Goal: Task Accomplishment & Management: Use online tool/utility

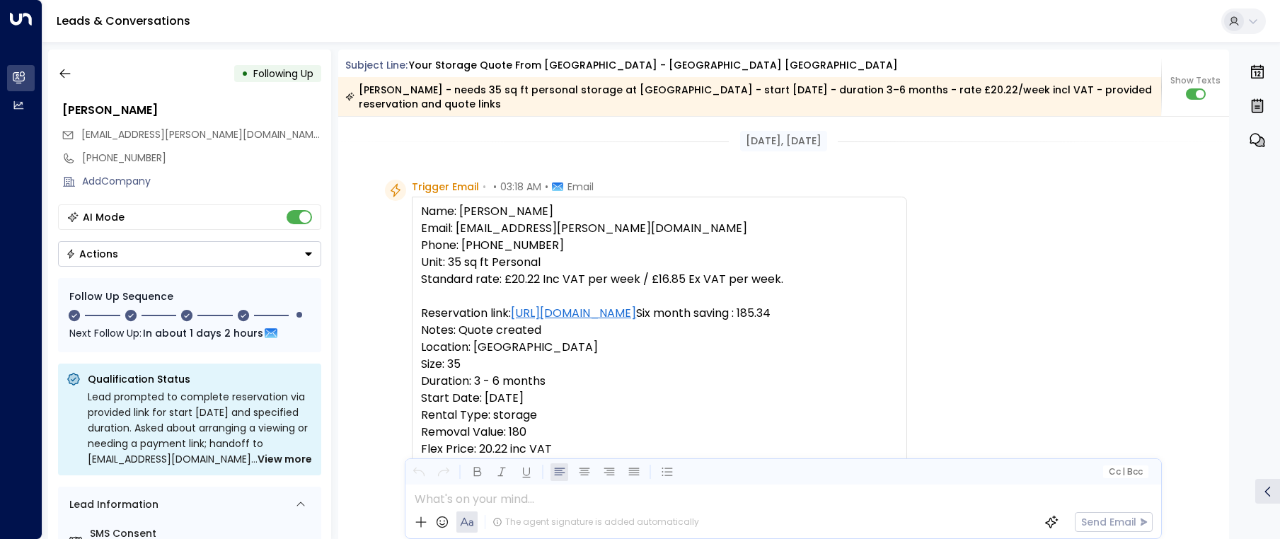
scroll to position [2768, 0]
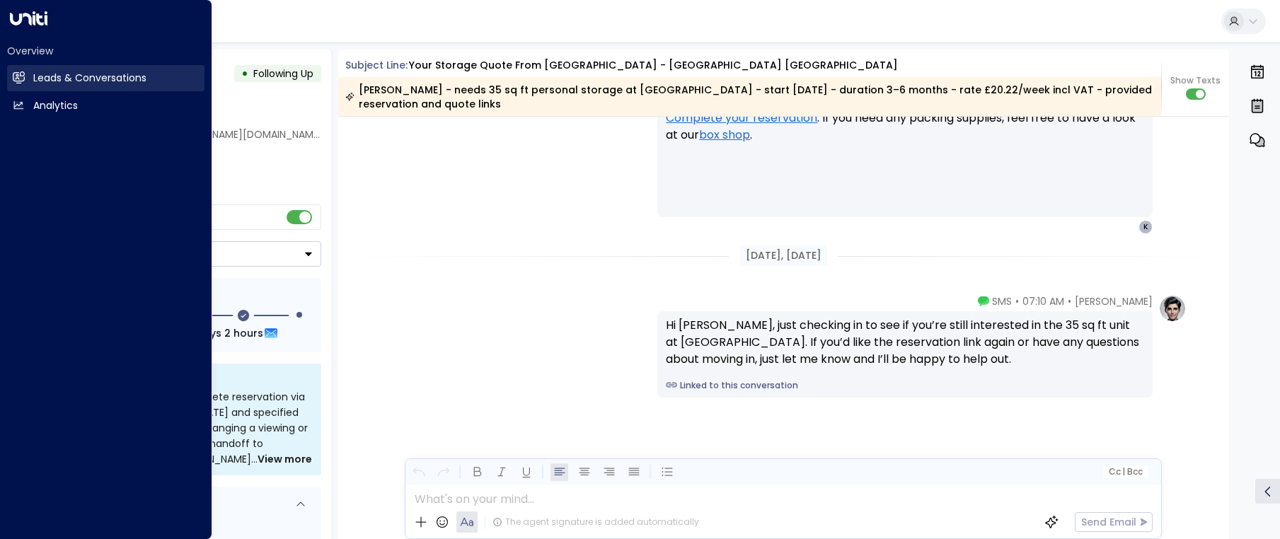
click at [19, 86] on link "Leads & Conversations Leads & Conversations" at bounding box center [105, 78] width 197 height 26
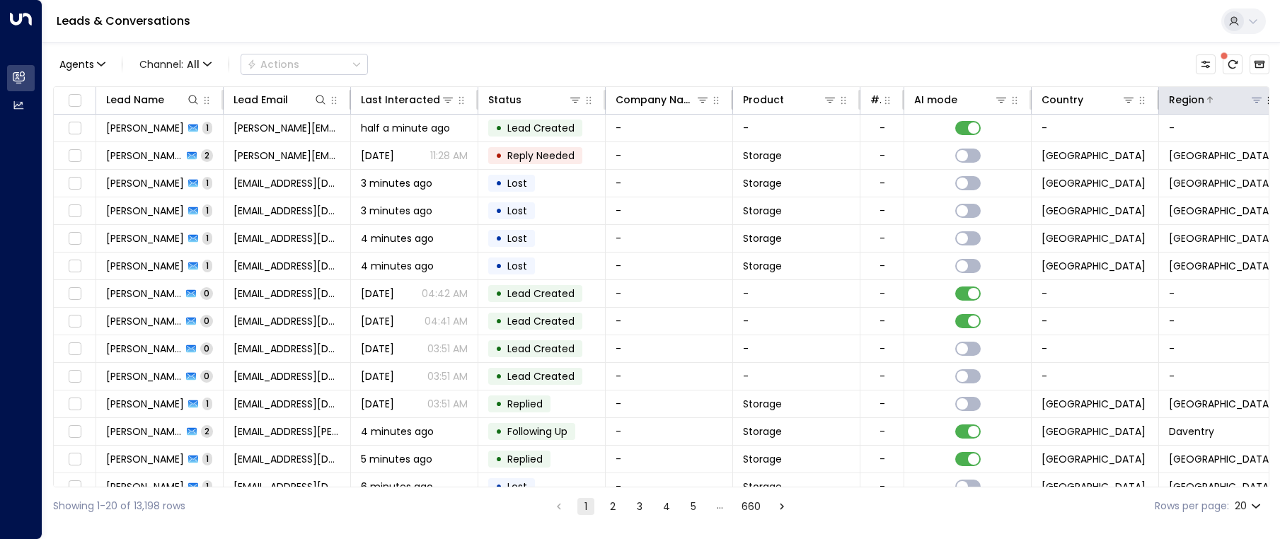
click at [1257, 103] on icon at bounding box center [1256, 99] width 11 height 11
click at [1258, 98] on icon at bounding box center [1257, 100] width 10 height 5
click at [1255, 101] on icon at bounding box center [1256, 99] width 11 height 11
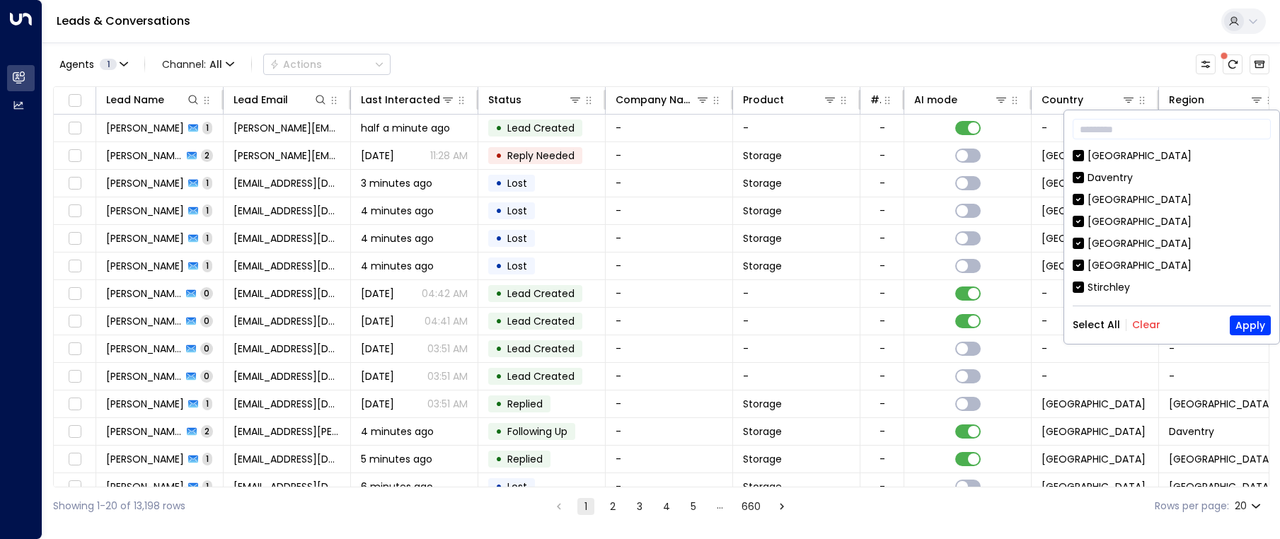
click at [1142, 326] on button "Clear" at bounding box center [1146, 324] width 28 height 11
click at [1094, 242] on div "[GEOGRAPHIC_DATA]" at bounding box center [1140, 243] width 104 height 15
click at [1250, 321] on button "Apply" at bounding box center [1250, 326] width 41 height 20
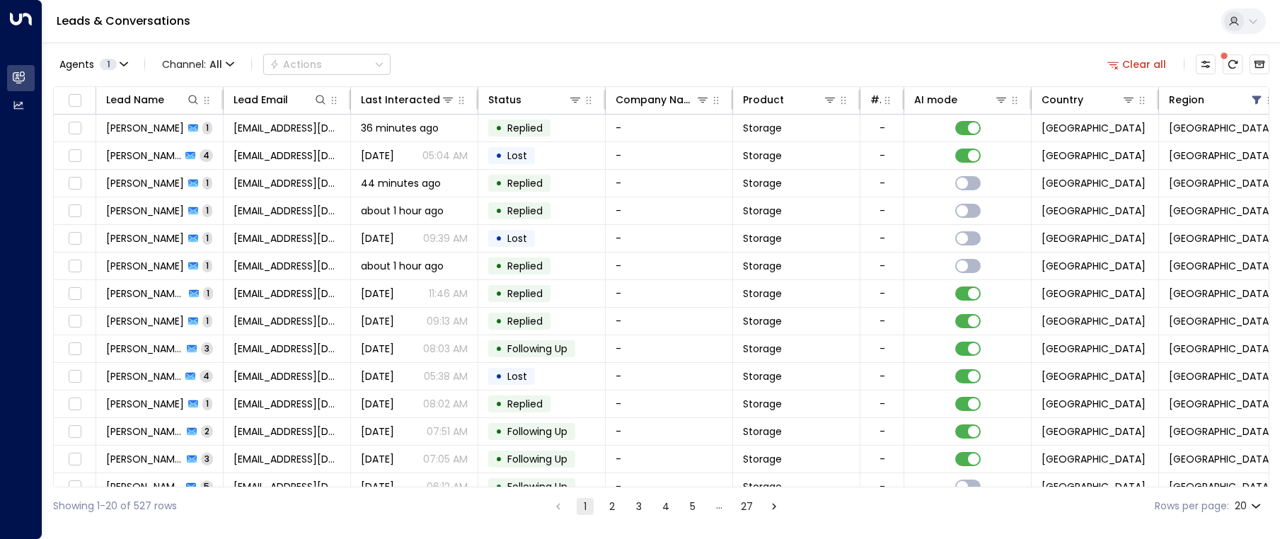
click at [1255, 512] on body "Overview Leads & Conversations Leads & Conversations Analytics Analytics Leads …" at bounding box center [640, 262] width 1280 height 525
click at [1243, 511] on li "100" at bounding box center [1248, 509] width 40 height 25
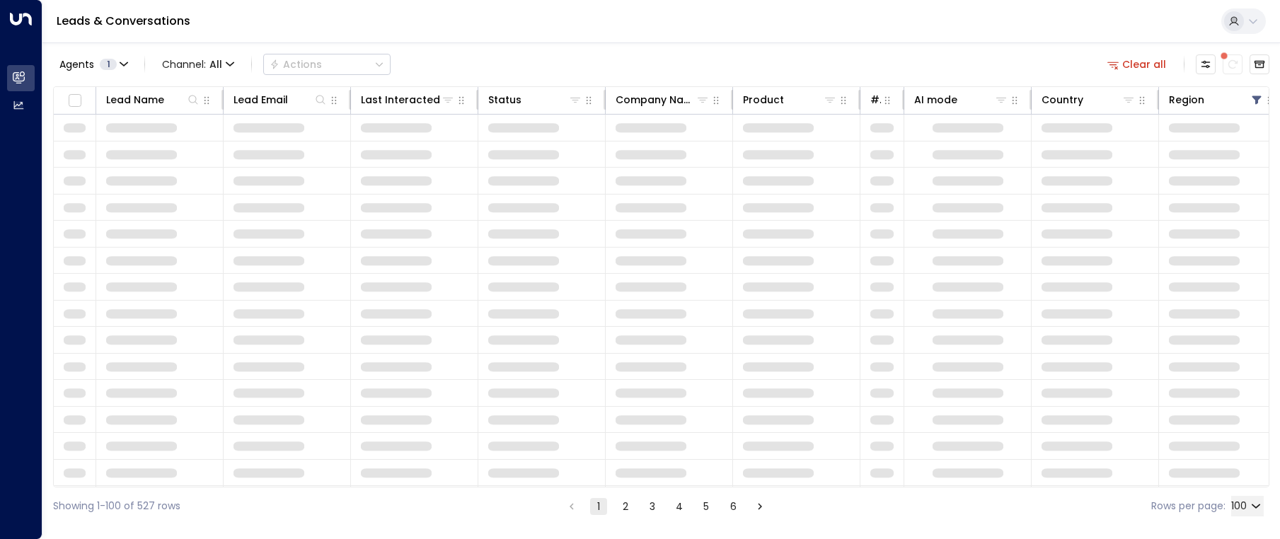
type input "***"
